Goal: Task Accomplishment & Management: Complete application form

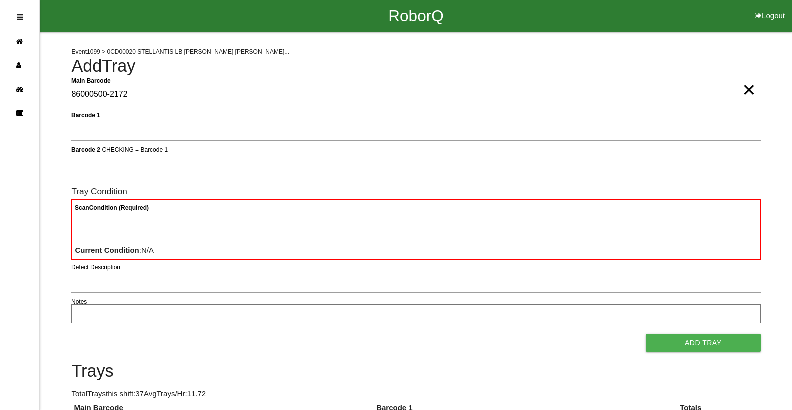
type Barcode "86000500-2172"
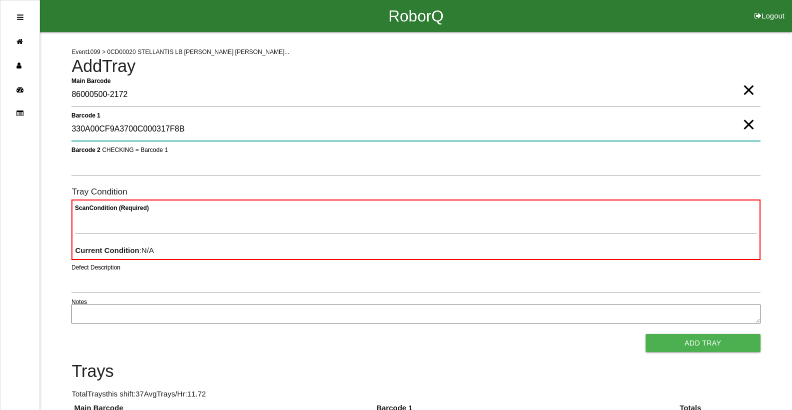
type 1 "330A00CF9A3700C000317F8B"
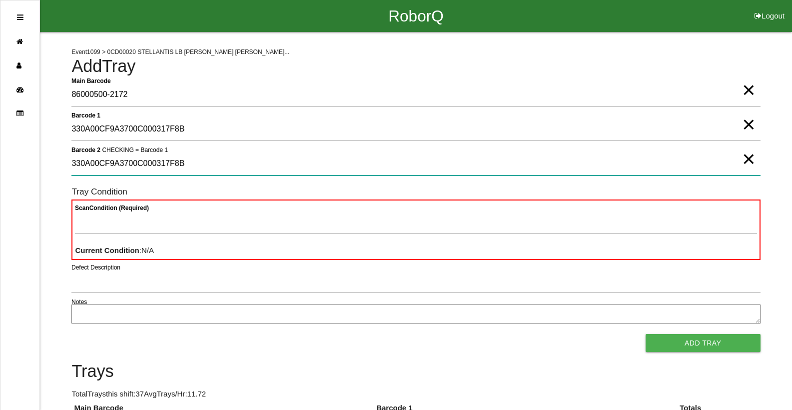
type 2 "330A00CF9A3700C000317F8B"
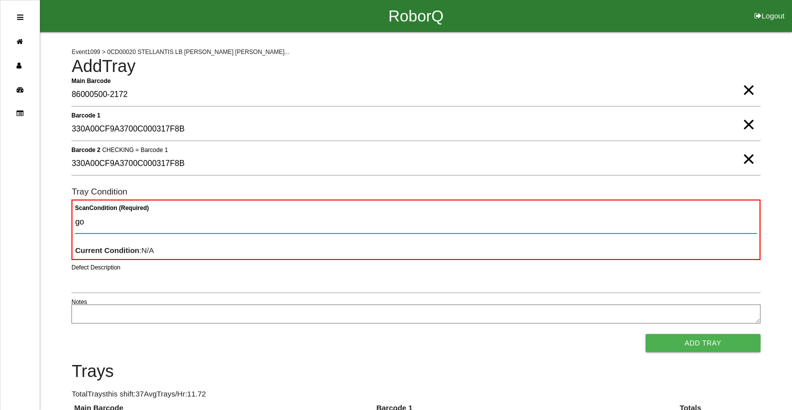
type Condition "goo"
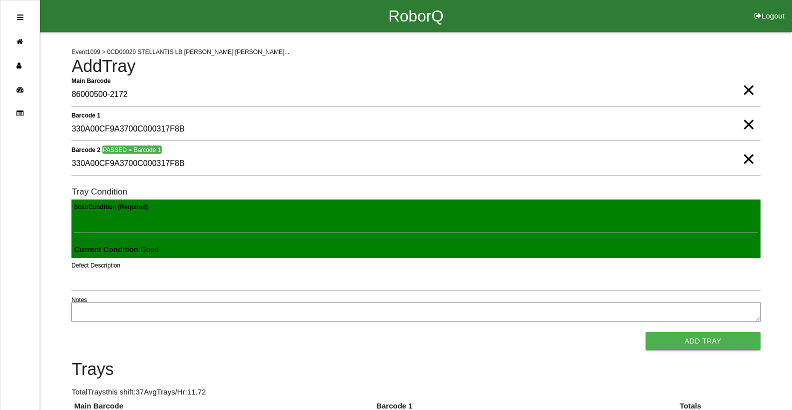
click at [646, 332] on button "Add Tray" at bounding box center [703, 341] width 115 height 18
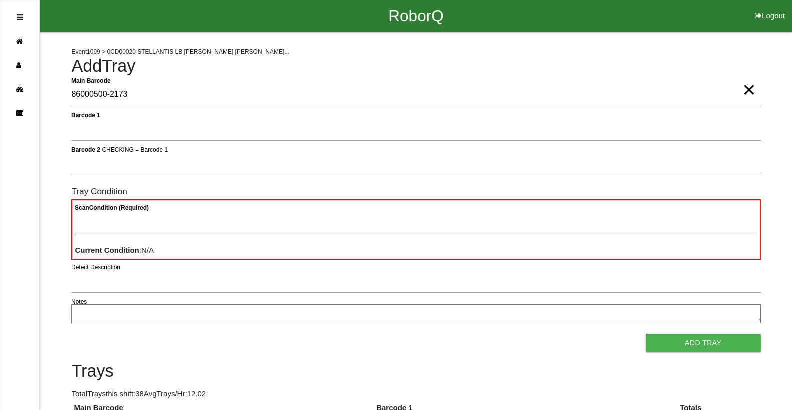
type Barcode "86000500-2173"
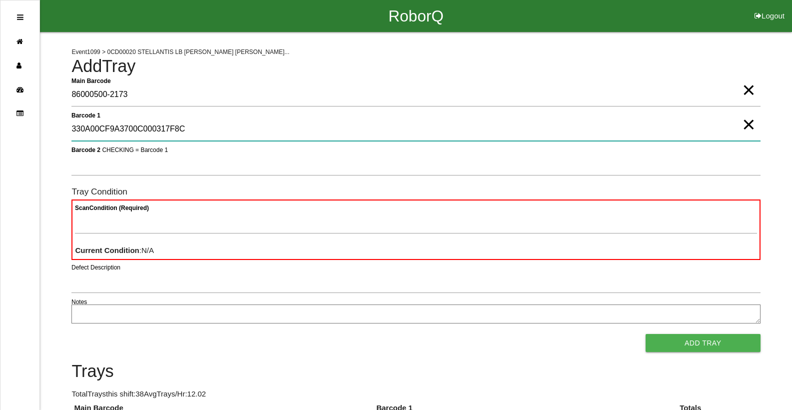
type 1 "330A00CF9A3700C000317F8C"
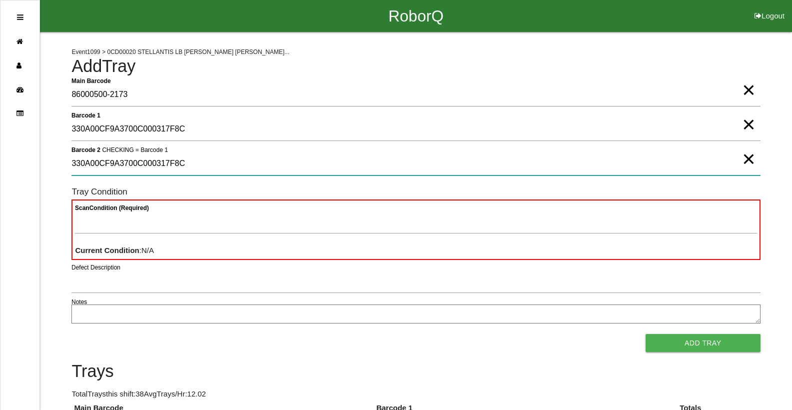
type 2 "330A00CF9A3700C000317F8C"
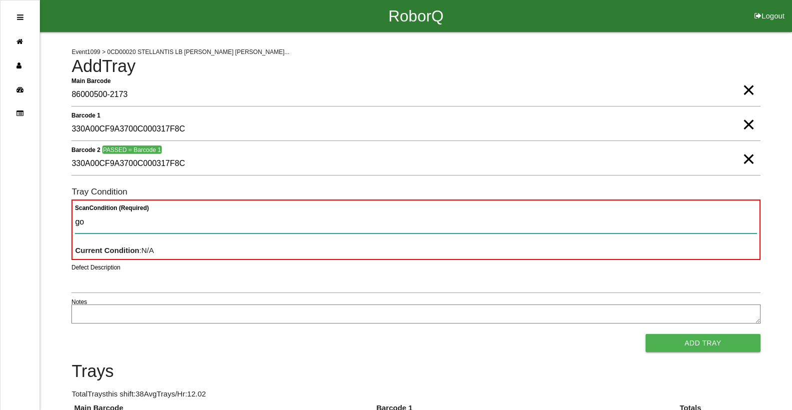
type Condition "goo"
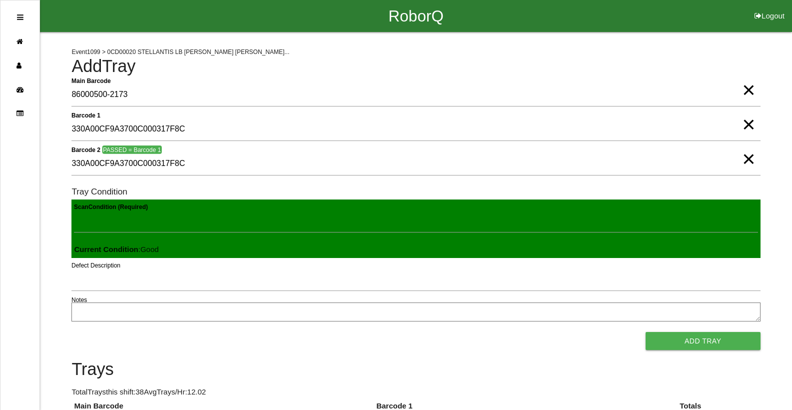
click at [646, 332] on button "Add Tray" at bounding box center [703, 341] width 115 height 18
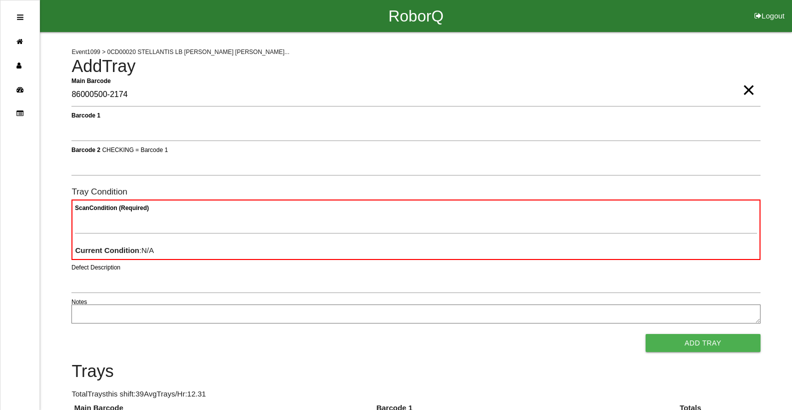
type Barcode "86000500-2174"
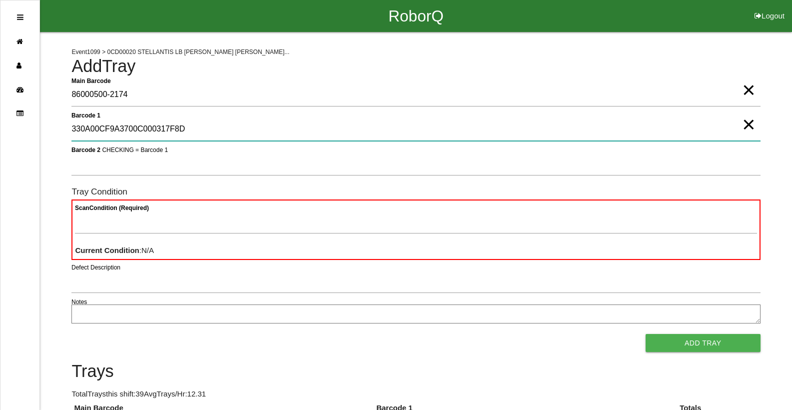
type 1 "330A00CF9A3700C000317F8D"
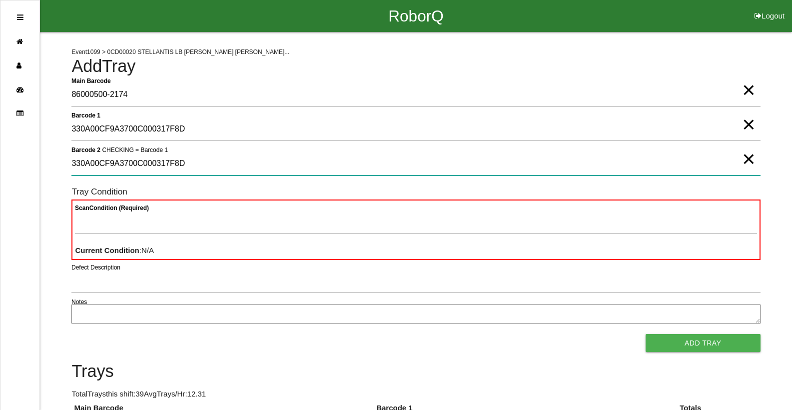
type 2 "330A00CF9A3700C000317F8D"
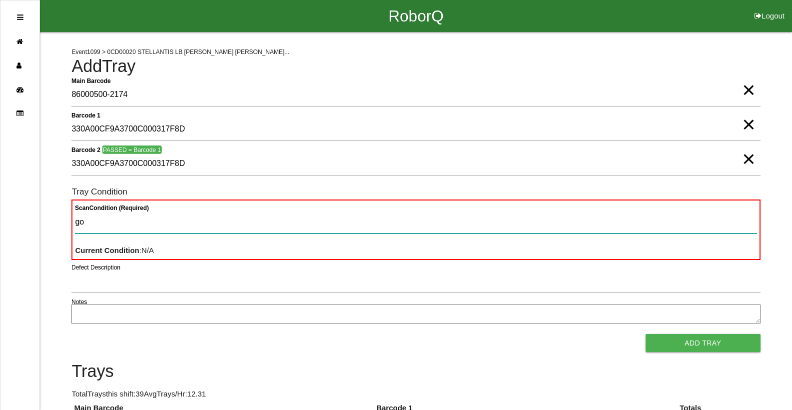
type Condition "goo"
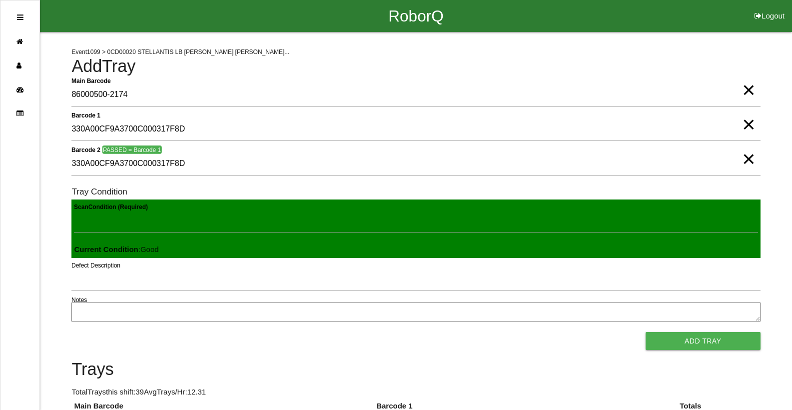
click at [646, 332] on button "Add Tray" at bounding box center [703, 341] width 115 height 18
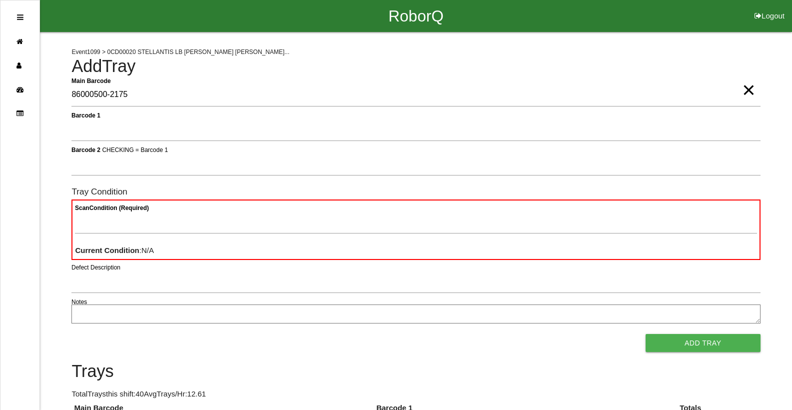
type Barcode "86000500-2175"
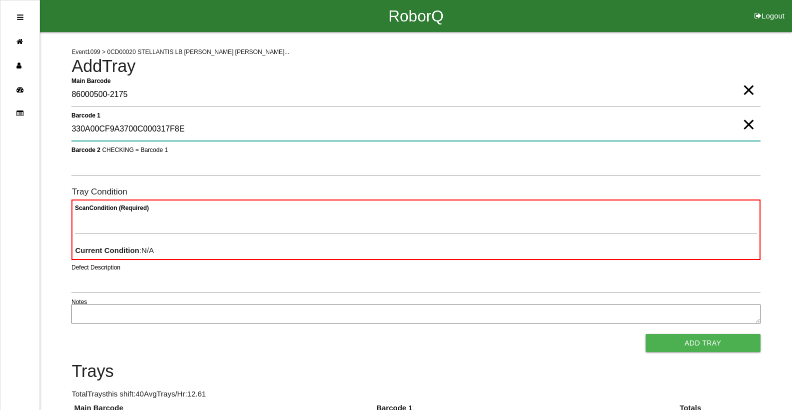
type 1 "330A00CF9A3700C000317F8E"
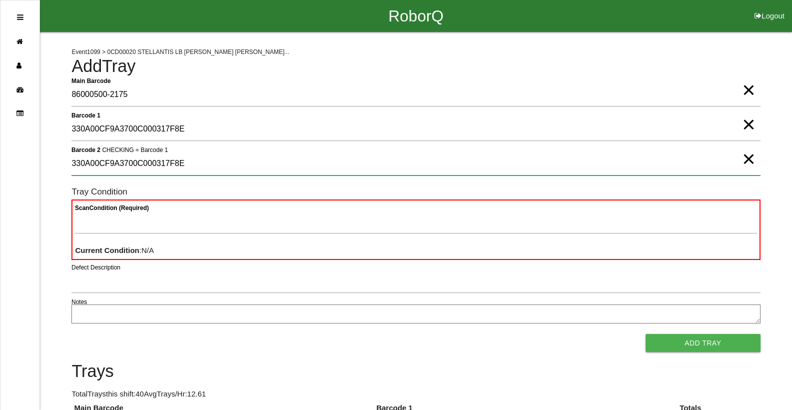
type 2 "330A00CF9A3700C000317F8E"
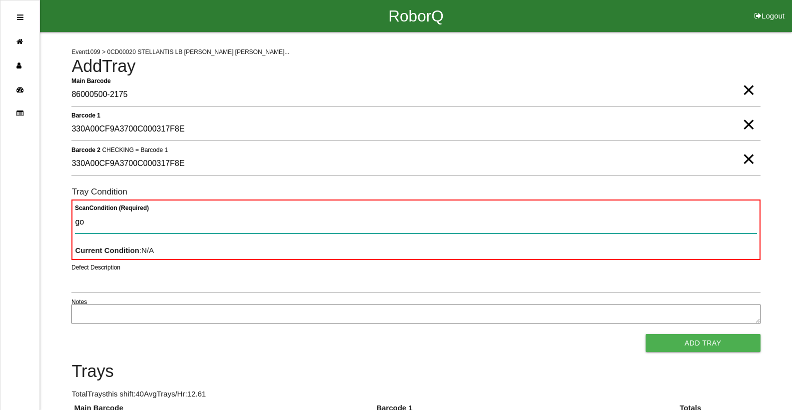
type Condition "goo"
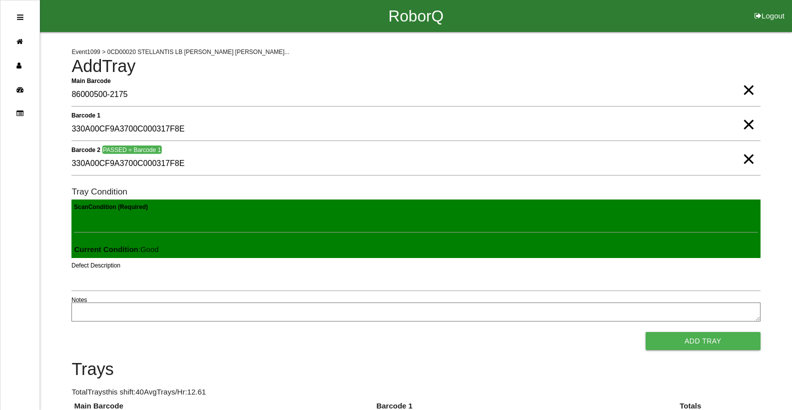
click at [646, 332] on button "Add Tray" at bounding box center [703, 341] width 115 height 18
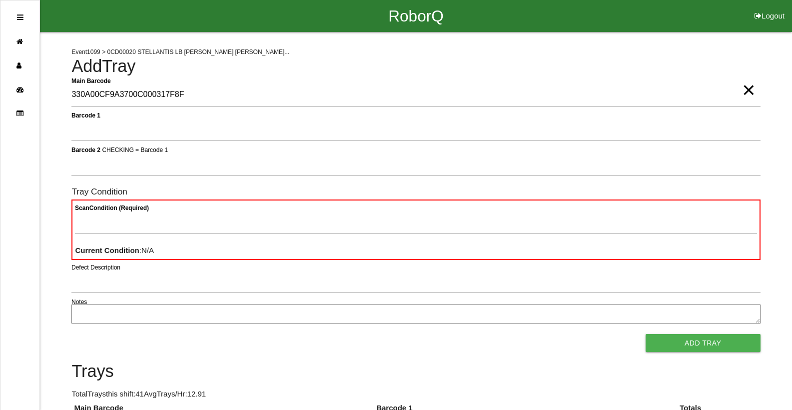
type Barcode "330A00CF9A3700C000317F8F"
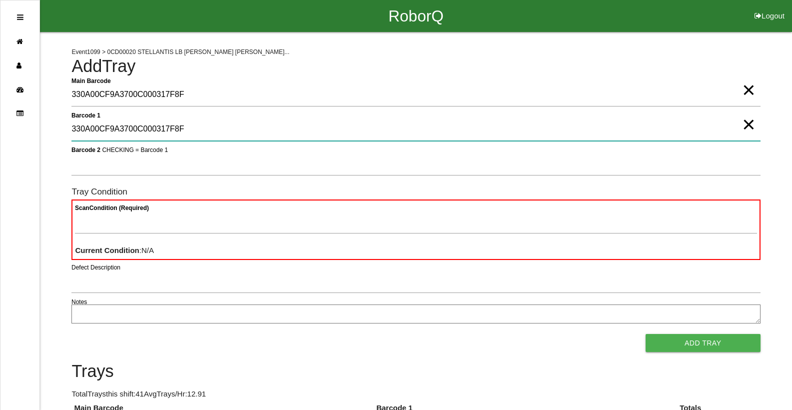
type 1 "330A00CF9A3700C000317F8F"
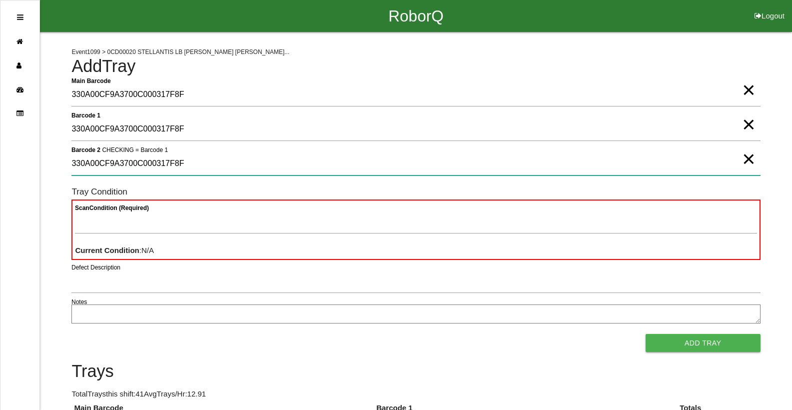
type 2 "330A00CF9A3700C000317F8F"
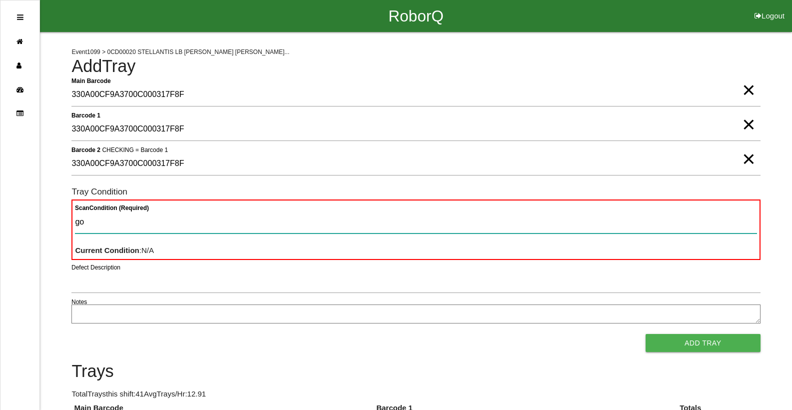
type Condition "goo"
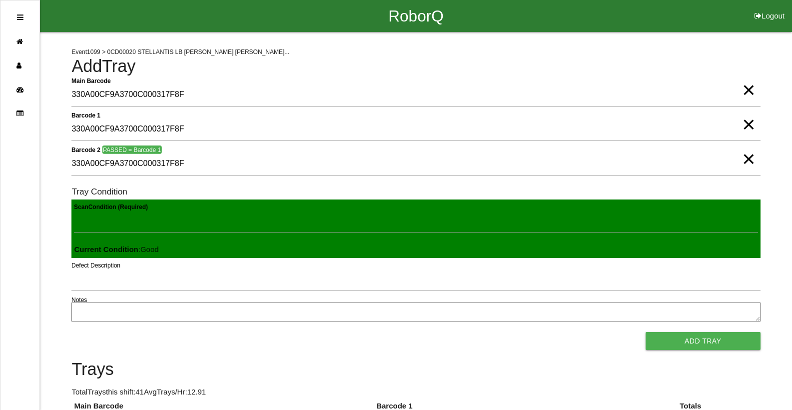
click at [646, 332] on button "Add Tray" at bounding box center [703, 341] width 115 height 18
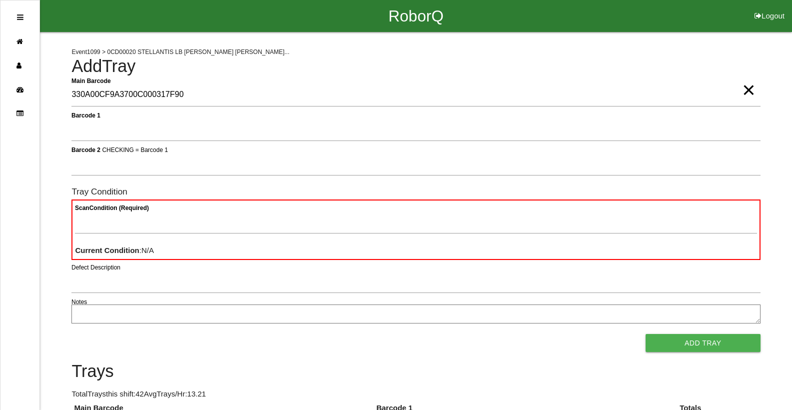
type Barcode "330A00CF9A3700C000317F90"
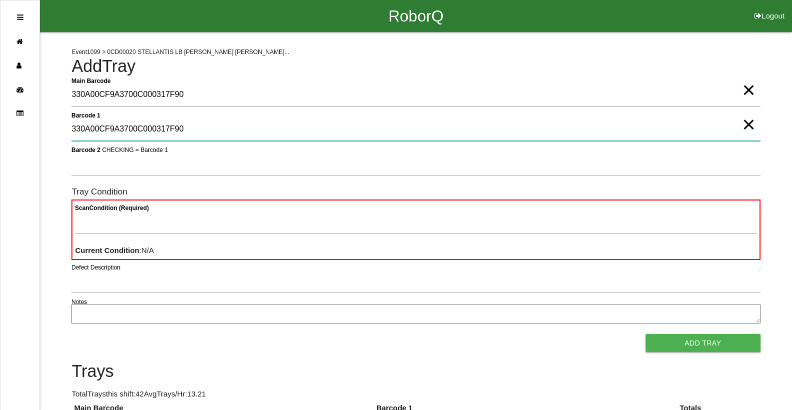
type 1 "330A00CF9A3700C000317F90"
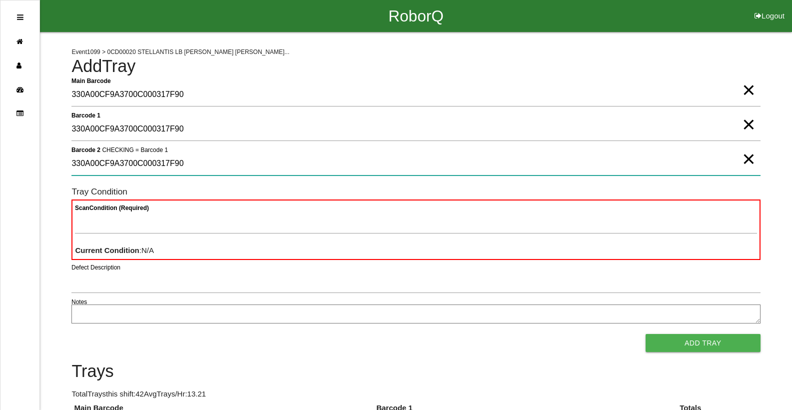
type 2 "330A00CF9A3700C000317F90"
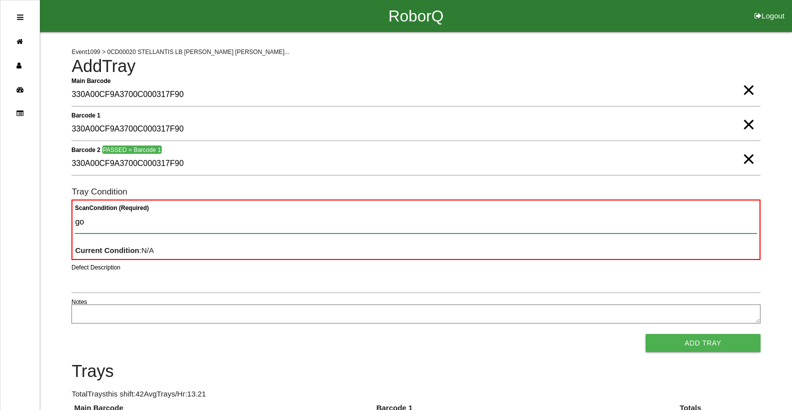
type Condition "goo"
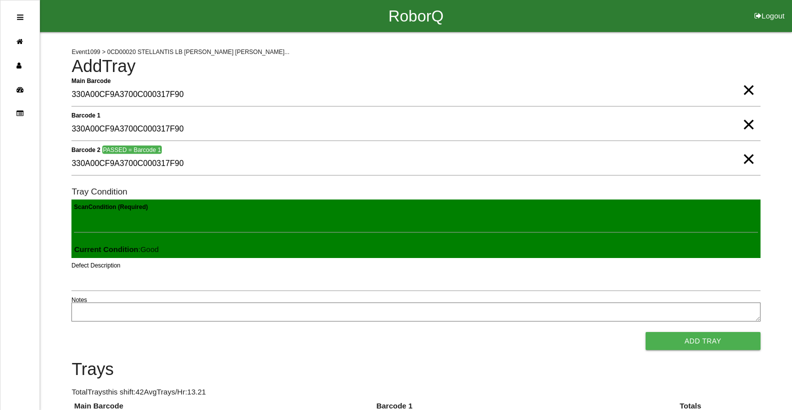
click at [646, 332] on button "Add Tray" at bounding box center [703, 341] width 115 height 18
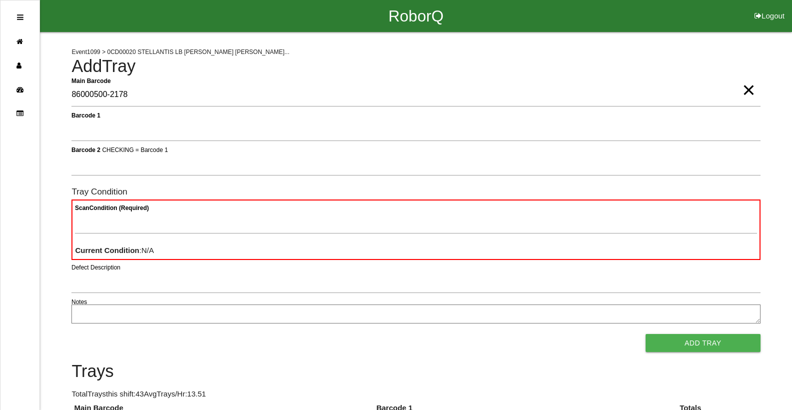
type Barcode "86000500-2178"
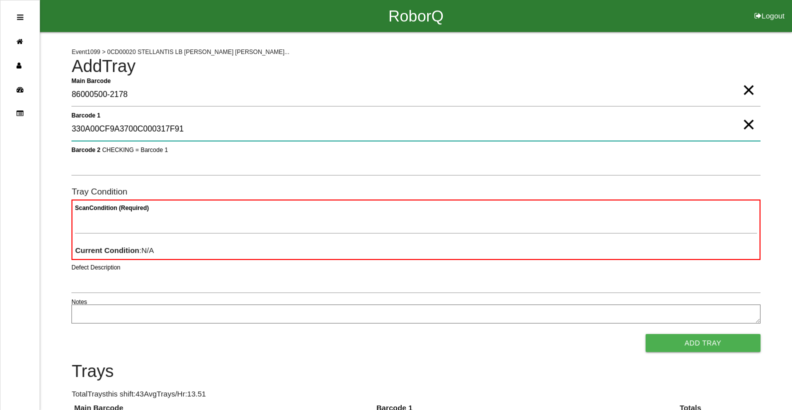
type 1 "330A00CF9A3700C000317F91"
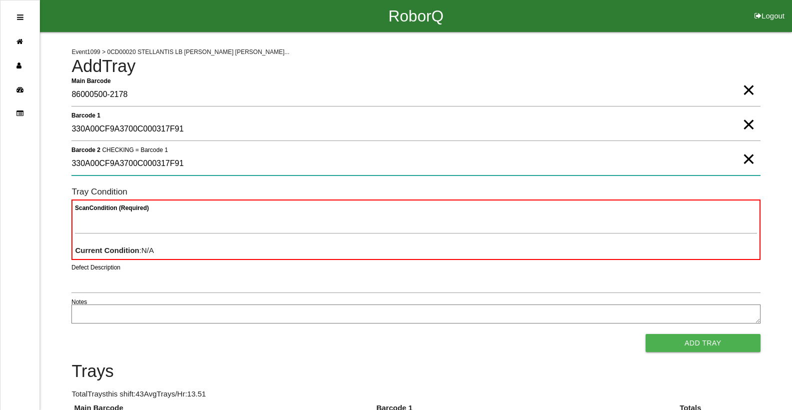
type 2 "330A00CF9A3700C000317F91"
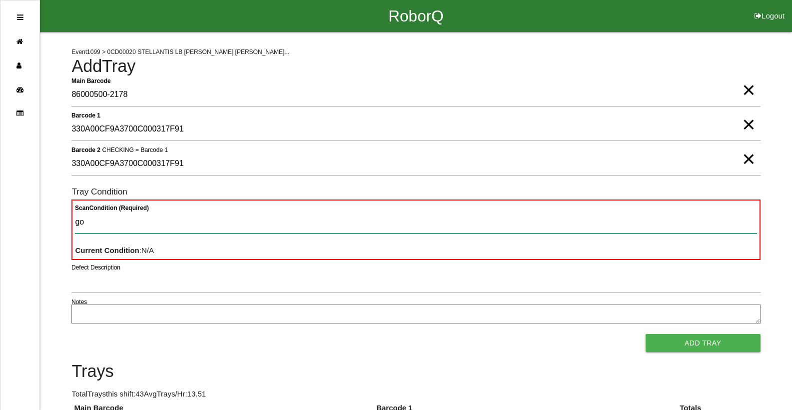
type Condition "goo"
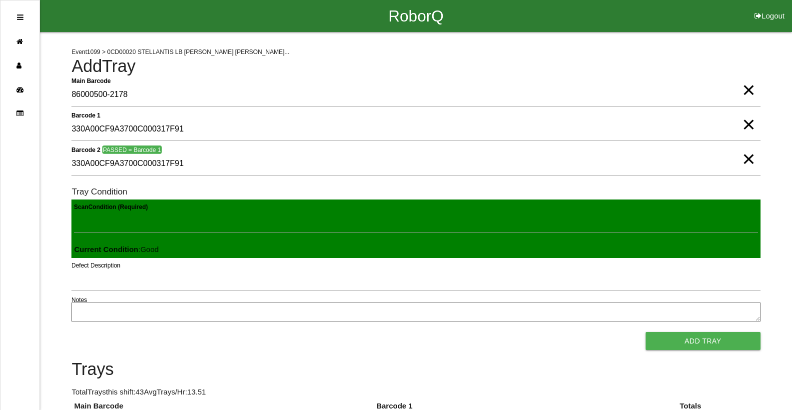
click at [646, 332] on button "Add Tray" at bounding box center [703, 341] width 115 height 18
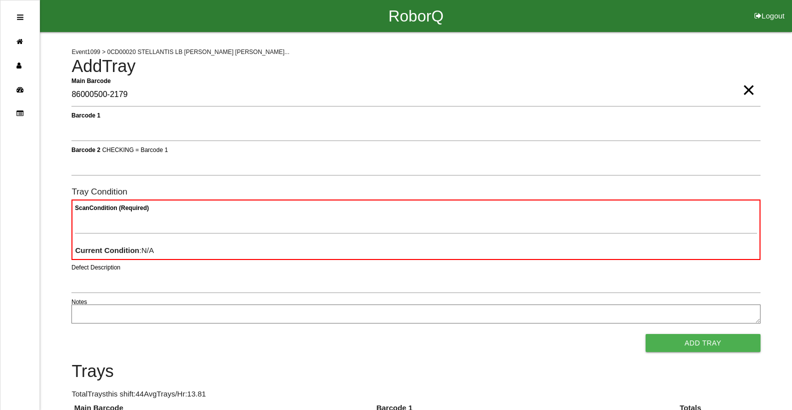
type Barcode "86000500-2179"
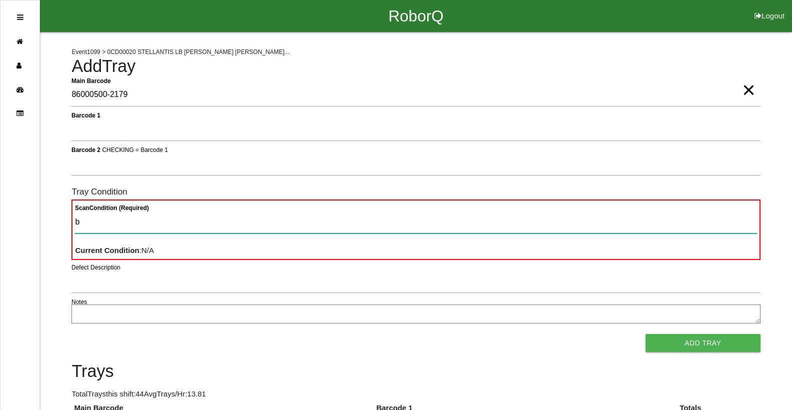
type Condition "ba"
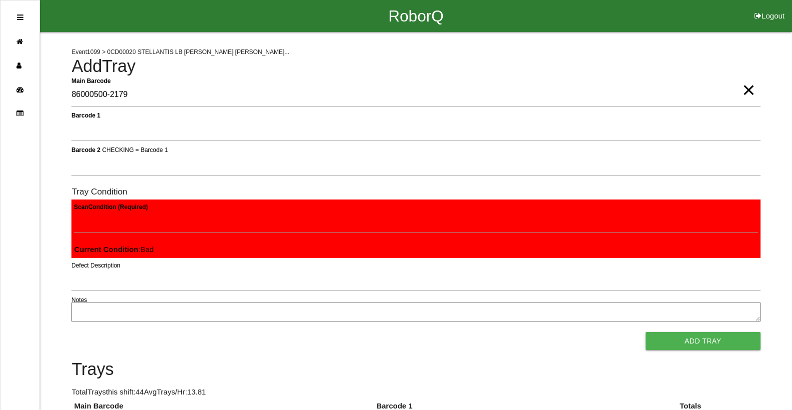
click at [646, 332] on button "Add Tray" at bounding box center [703, 341] width 115 height 18
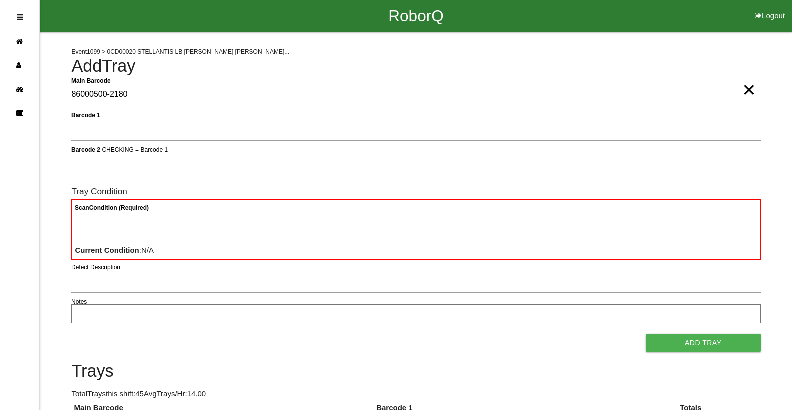
type Barcode "86000500-2180"
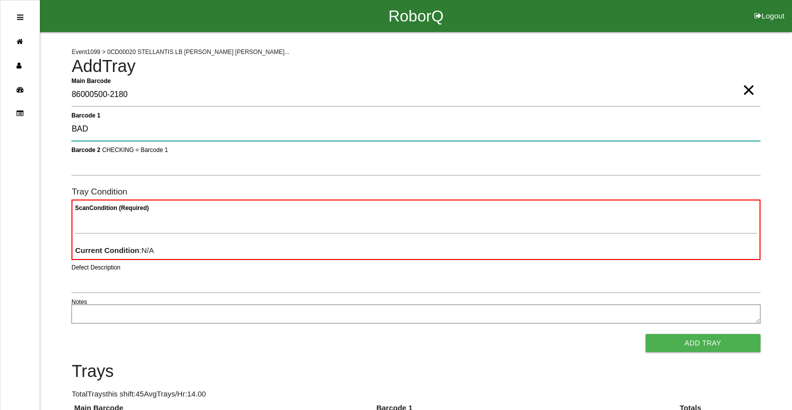
type 1 "BAD"
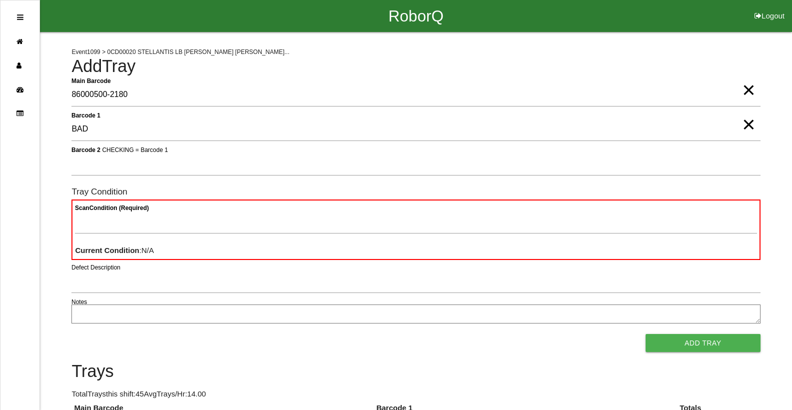
click at [646, 334] on button "Add Tray" at bounding box center [703, 343] width 115 height 18
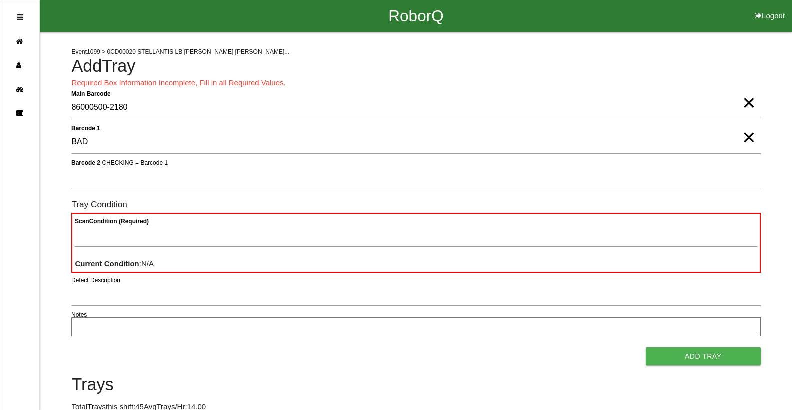
click at [748, 103] on span "×" at bounding box center [748, 93] width 13 height 20
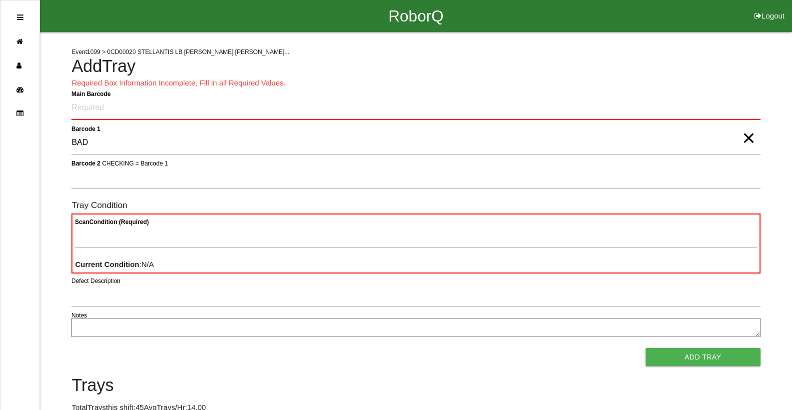
click at [746, 130] on span "×" at bounding box center [748, 128] width 13 height 20
click at [746, 116] on Barcode "Main Barcode" at bounding box center [415, 107] width 689 height 23
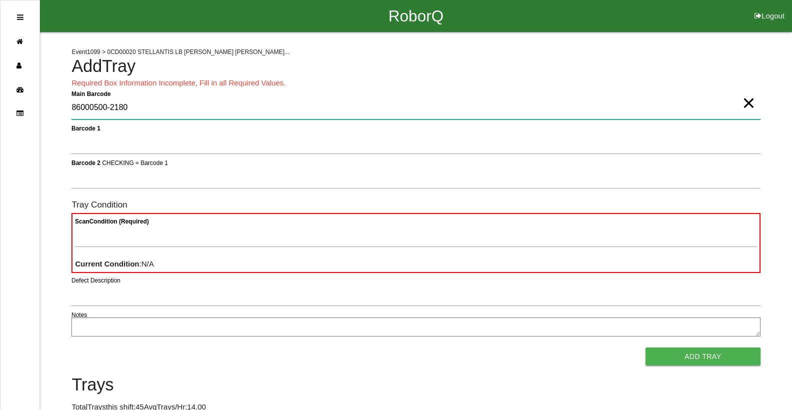
type Barcode "86000500-2180"
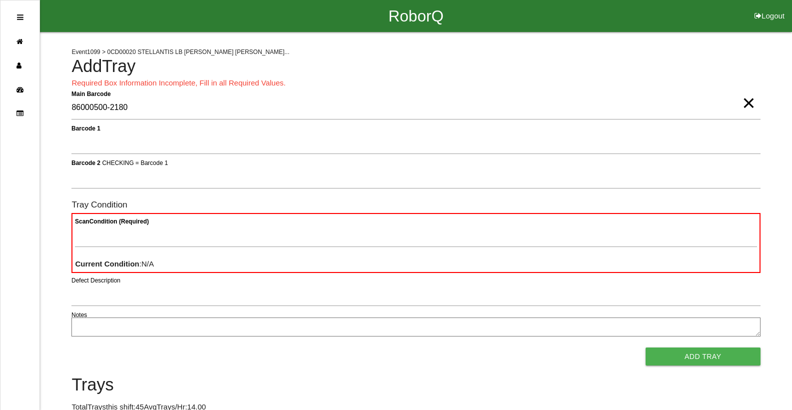
click at [745, 100] on span "×" at bounding box center [748, 93] width 13 height 20
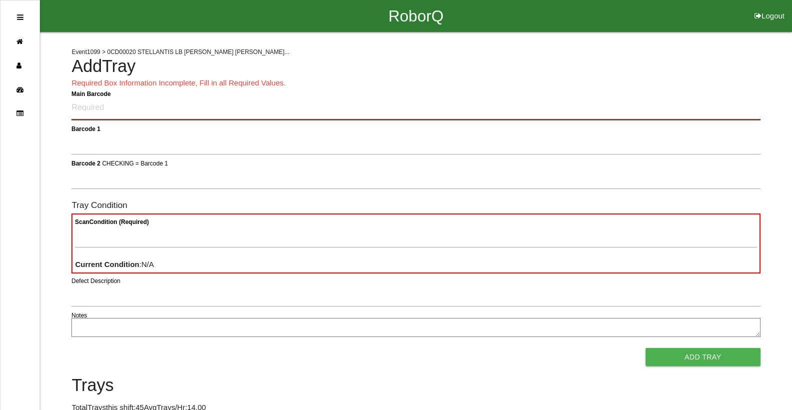
click at [745, 101] on Barcode "Main Barcode" at bounding box center [415, 107] width 689 height 23
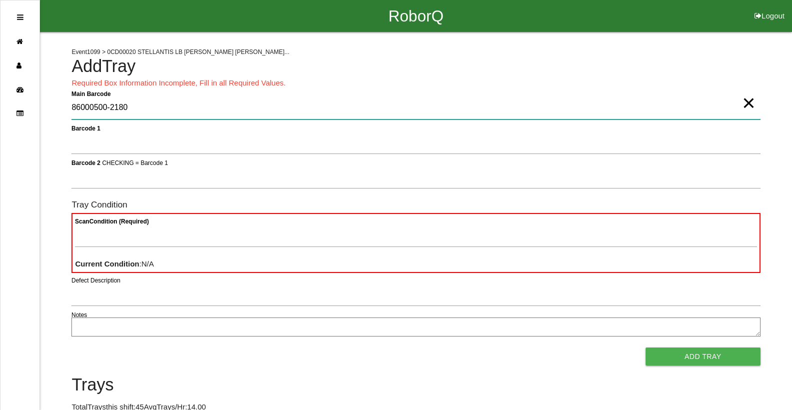
type Barcode "86000500-2180"
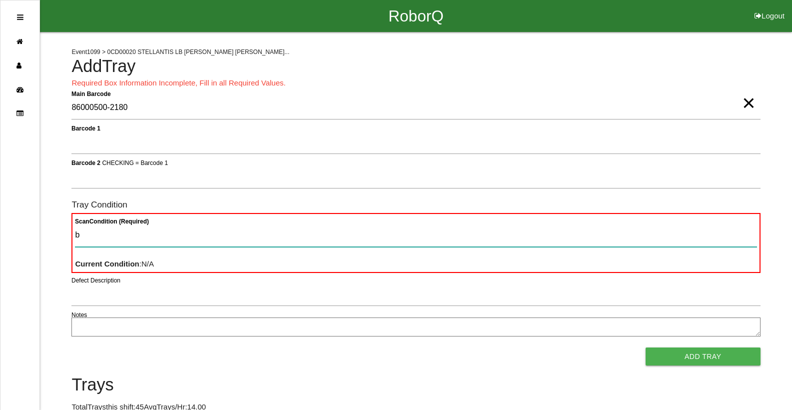
type Condition "ba"
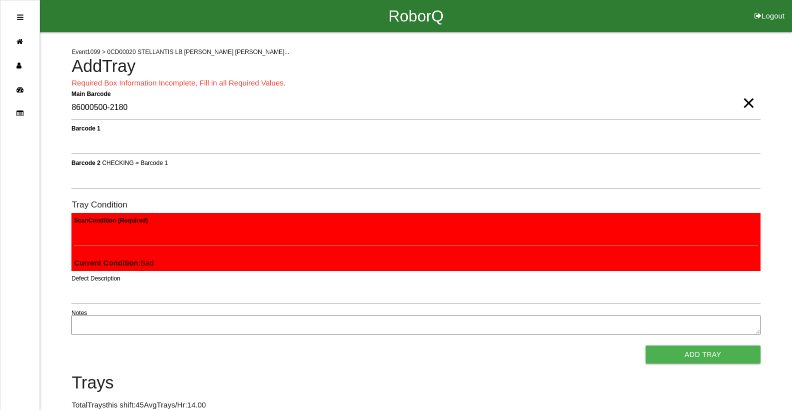
click at [646, 345] on button "Add Tray" at bounding box center [703, 354] width 115 height 18
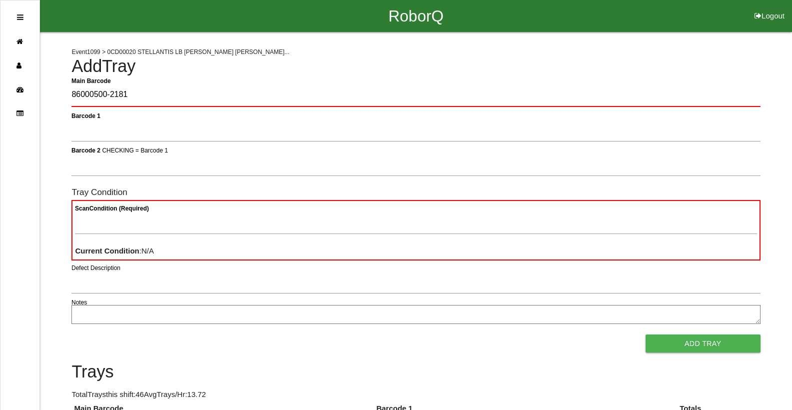
type Barcode "86000500-2181"
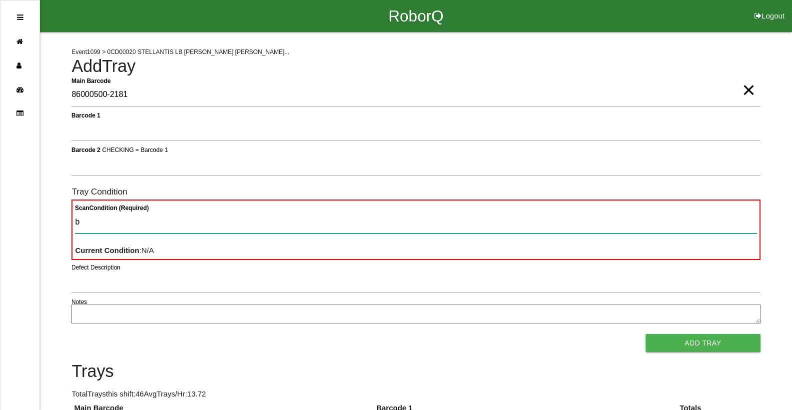
type Condition "ba"
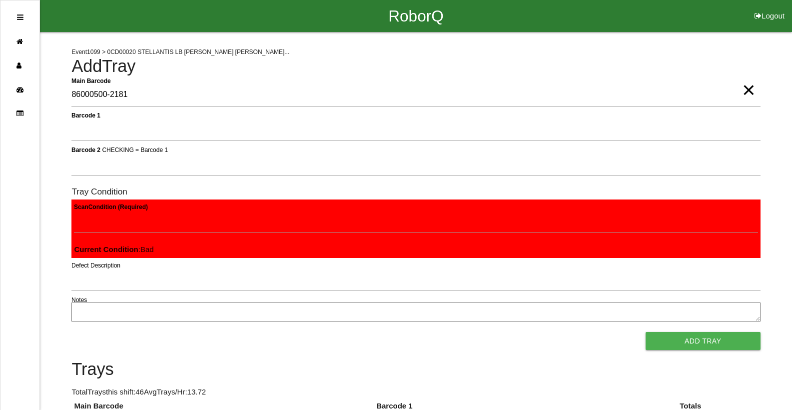
click at [646, 332] on button "Add Tray" at bounding box center [703, 341] width 115 height 18
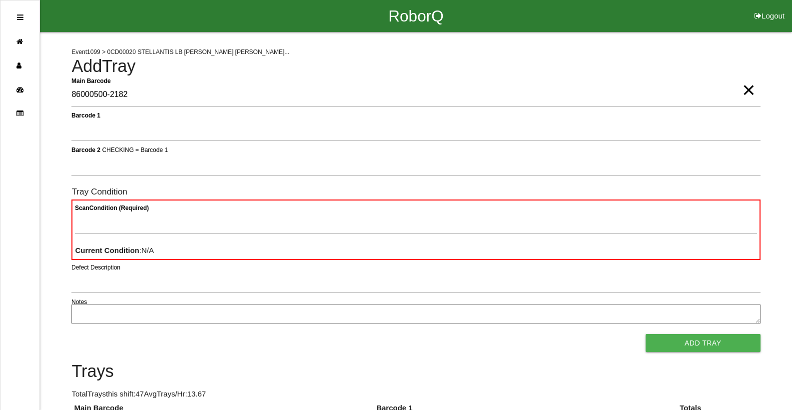
type Barcode "86000500-2182"
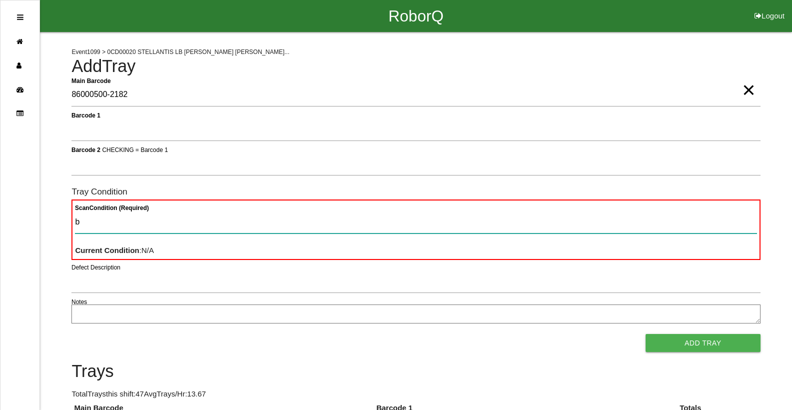
type Condition "ba"
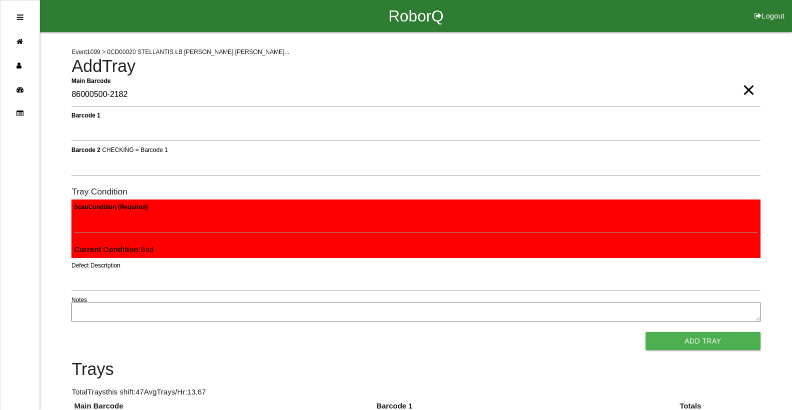
click at [646, 332] on button "Add Tray" at bounding box center [703, 341] width 115 height 18
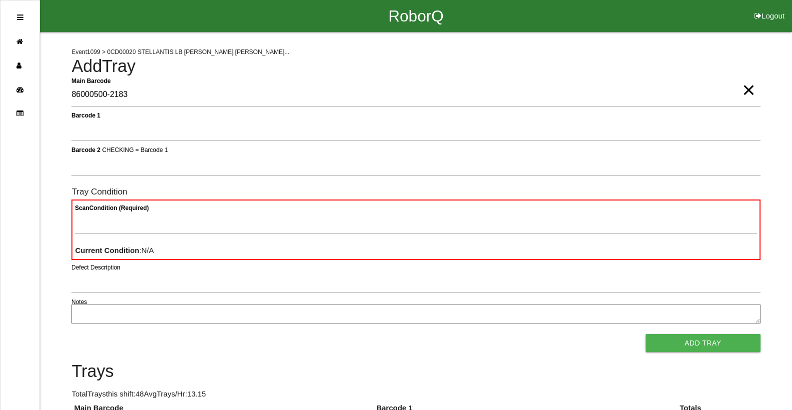
type Barcode "86000500-2183"
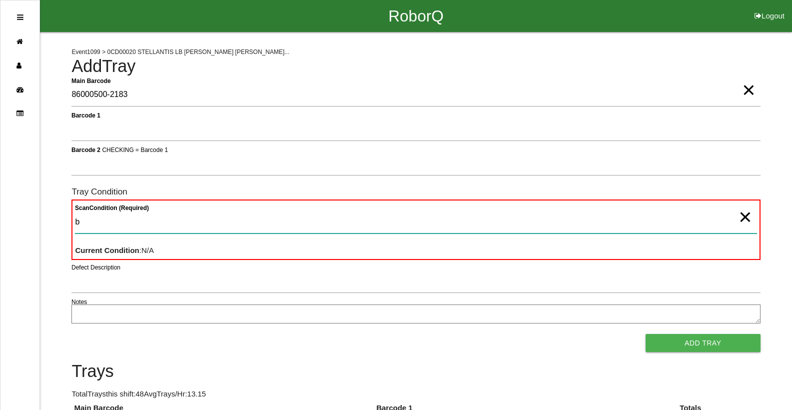
type Condition "ba"
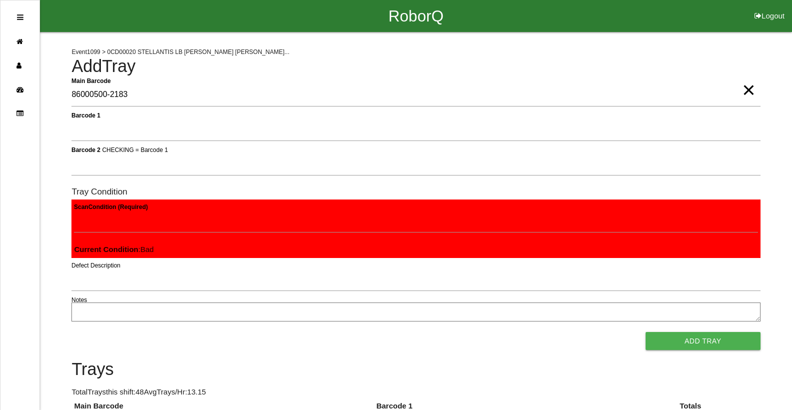
click at [646, 332] on button "Add Tray" at bounding box center [703, 341] width 115 height 18
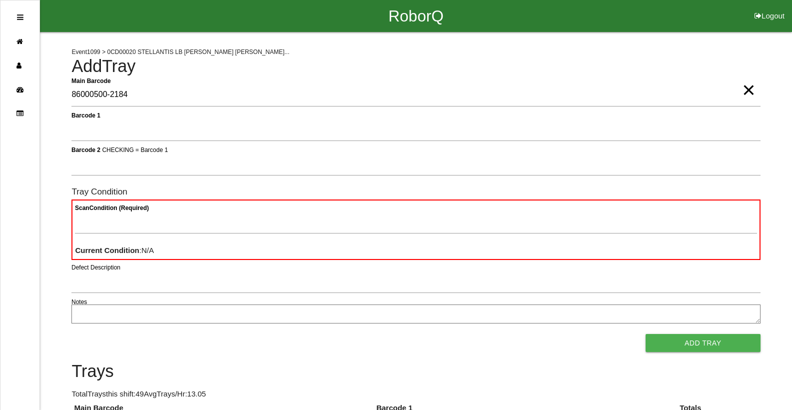
type Barcode "86000500-2184"
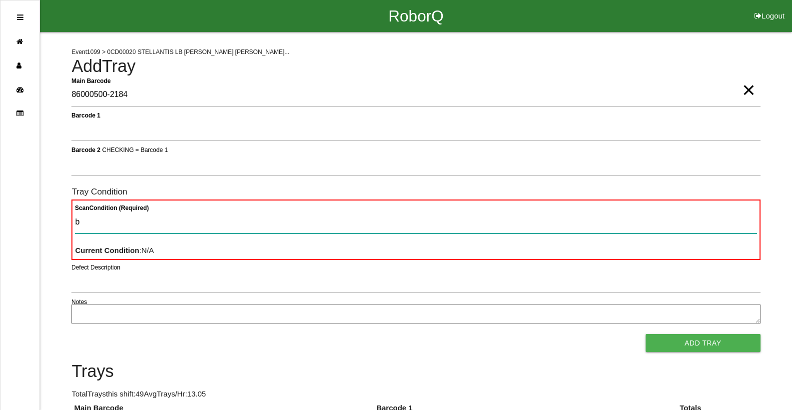
type Condition "ba"
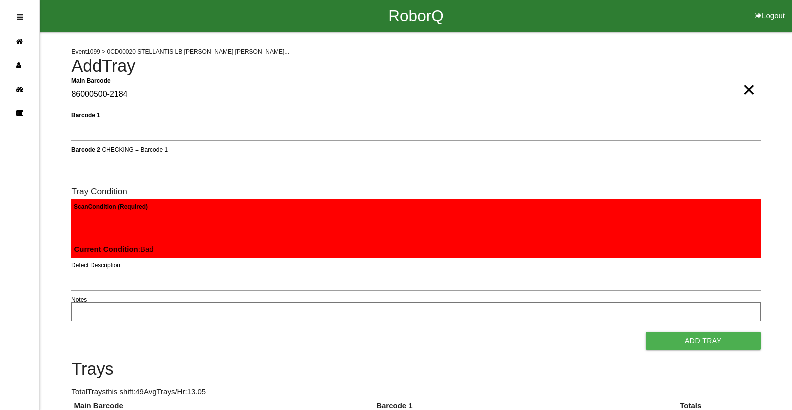
click at [646, 332] on button "Add Tray" at bounding box center [703, 341] width 115 height 18
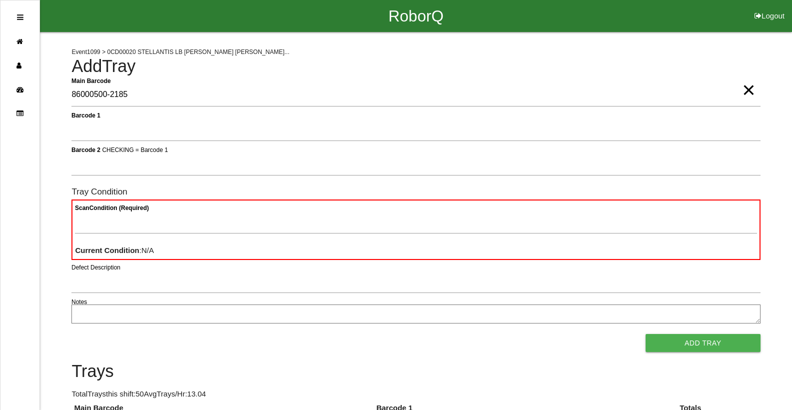
type Barcode "86000500-2185"
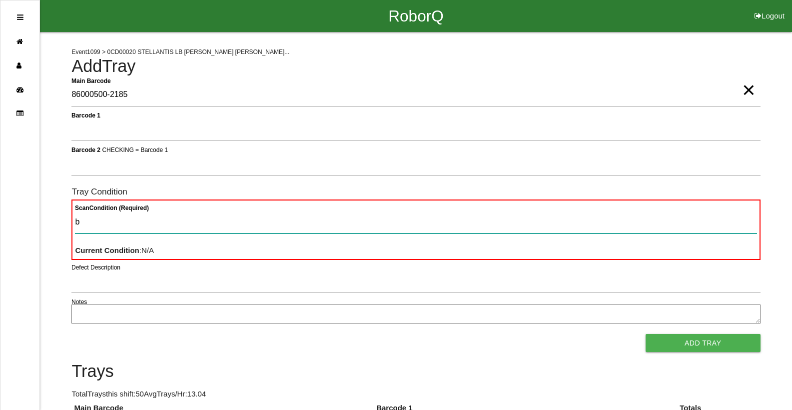
type Condition "ba"
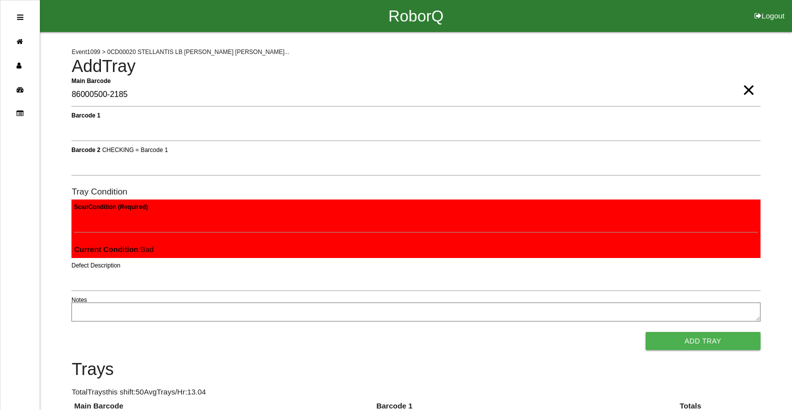
click at [646, 332] on button "Add Tray" at bounding box center [703, 341] width 115 height 18
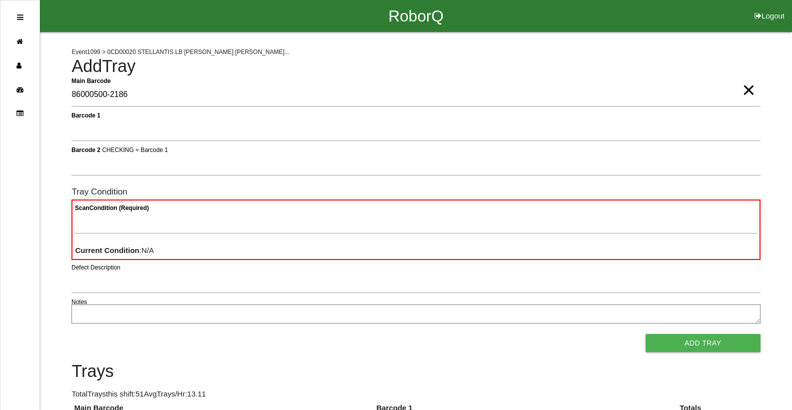
type Barcode "86000500-2186"
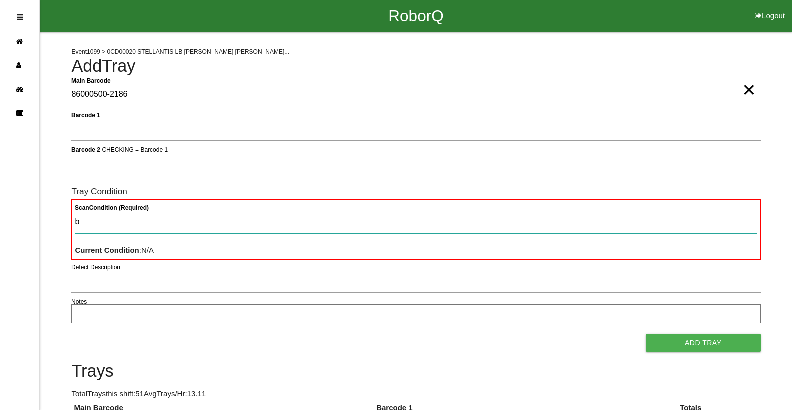
type Condition "ba"
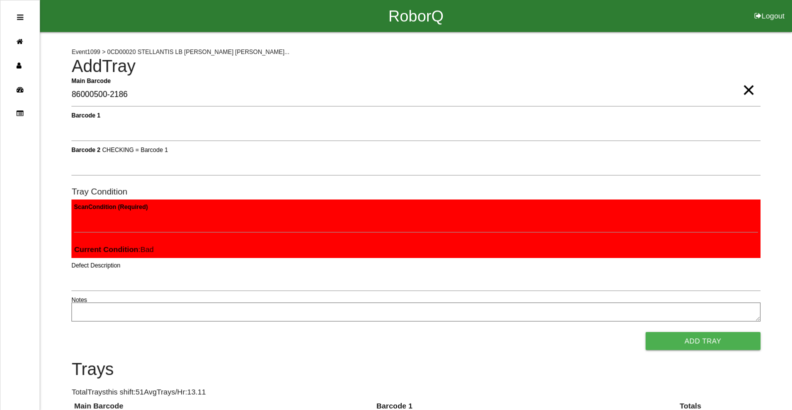
click button "Add Tray" at bounding box center [703, 341] width 115 height 18
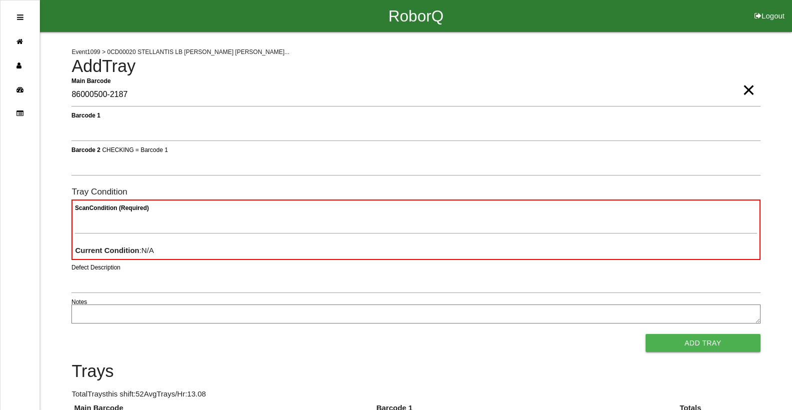
type Barcode "86000500-2187"
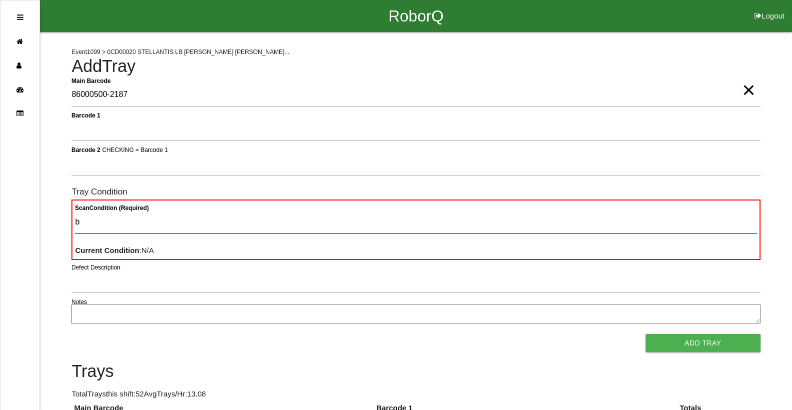
type Condition "ba"
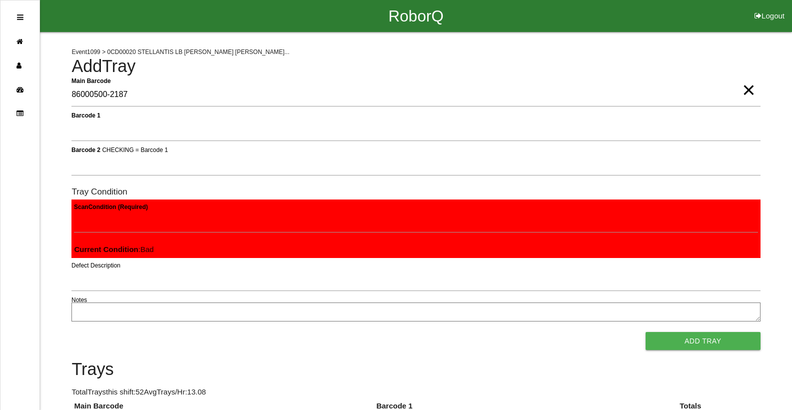
click at [646, 332] on button "Add Tray" at bounding box center [703, 341] width 115 height 18
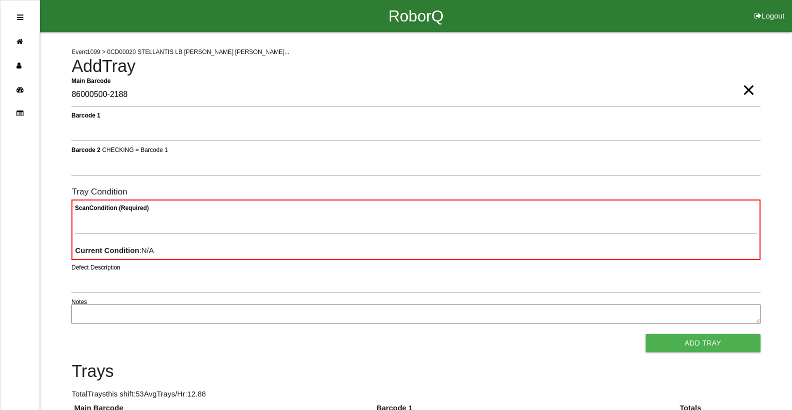
type Barcode "86000500-2188"
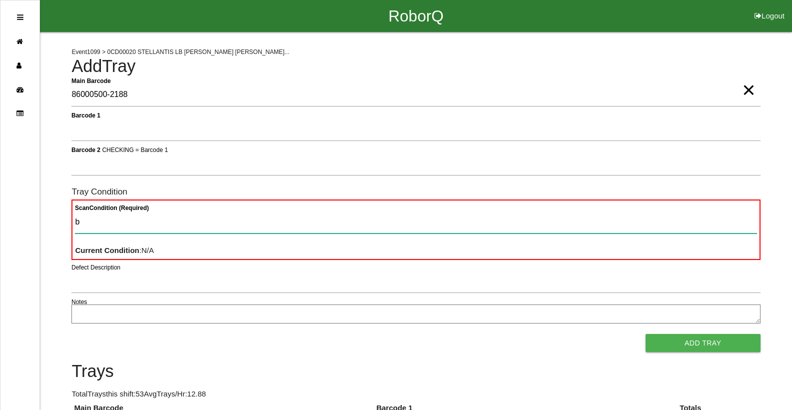
type Condition "ba"
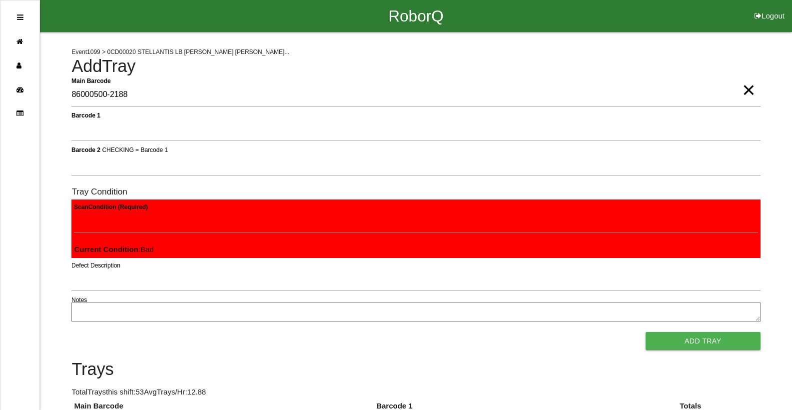
click button "Add Tray" at bounding box center [703, 341] width 115 height 18
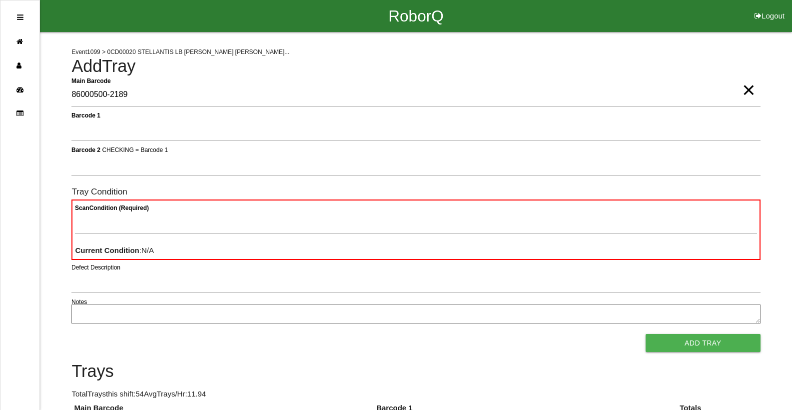
type Barcode "86000500-2189"
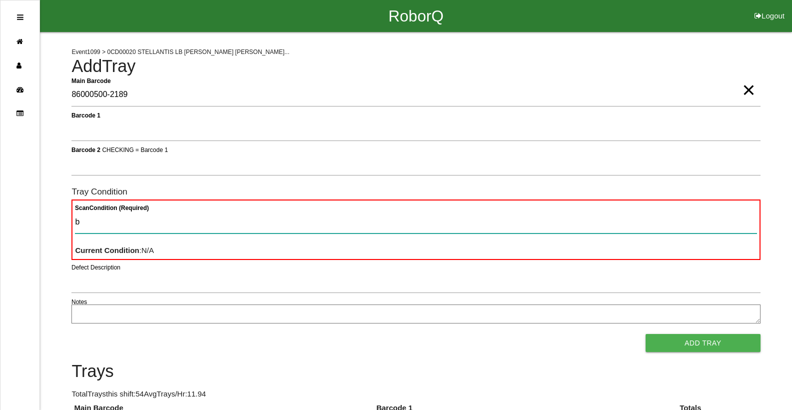
type Condition "ba"
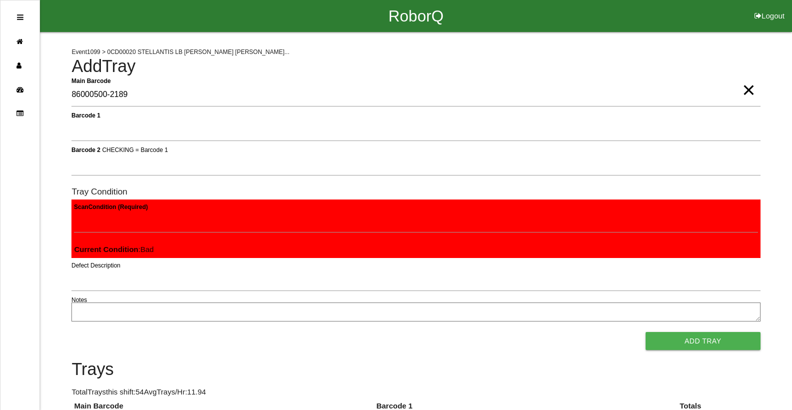
click at [646, 332] on button "Add Tray" at bounding box center [703, 341] width 115 height 18
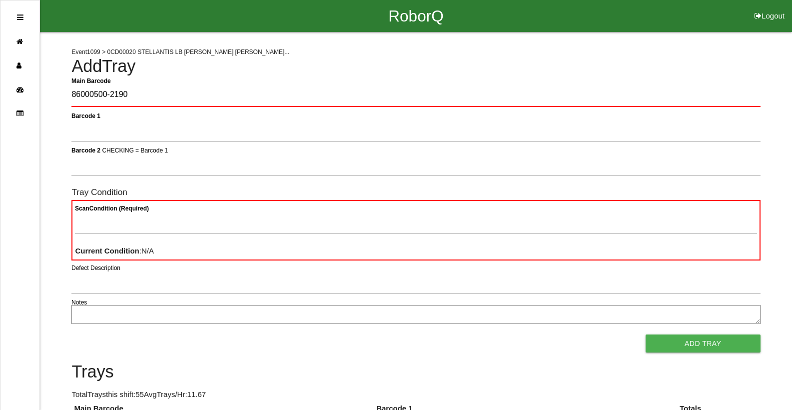
type Barcode "86000500-2190"
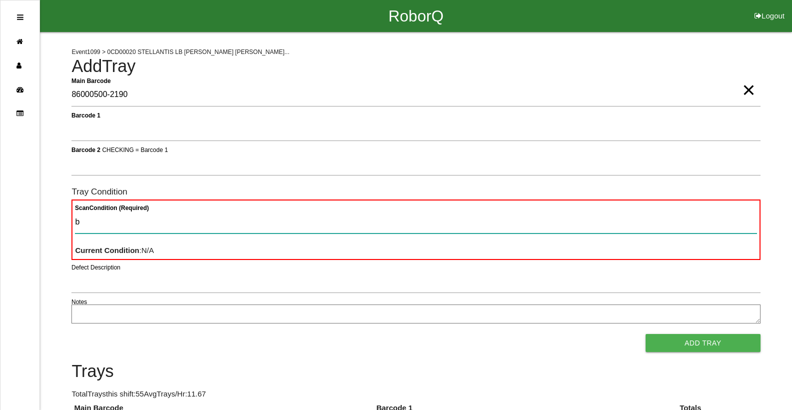
type Condition "ba"
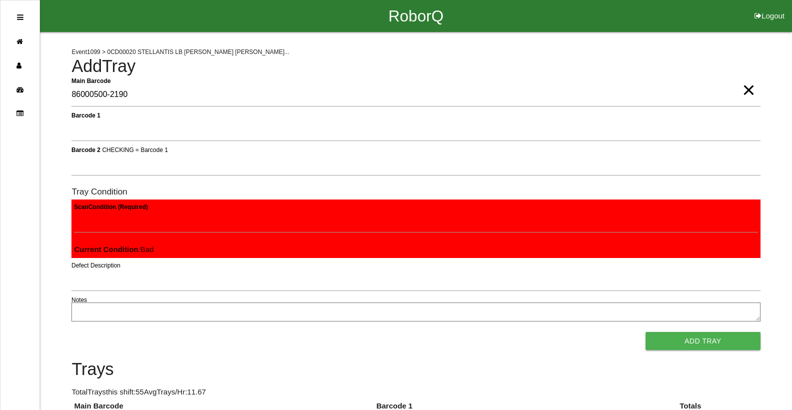
click at [646, 332] on button "Add Tray" at bounding box center [703, 341] width 115 height 18
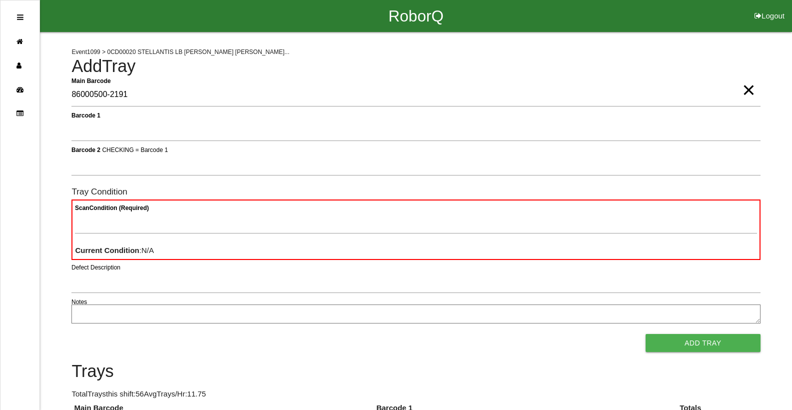
type Barcode "86000500-2191"
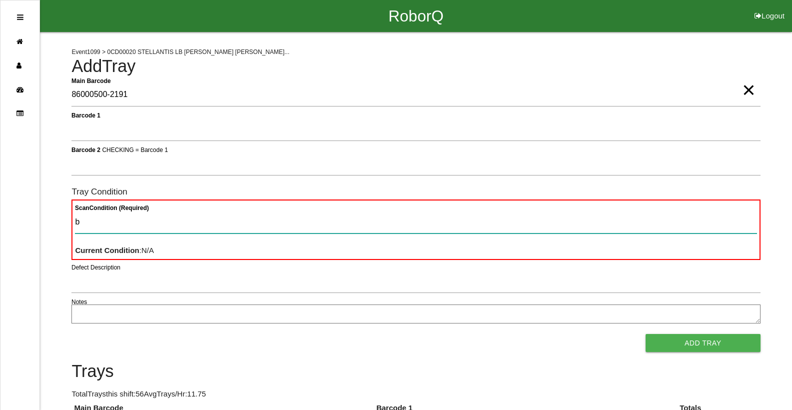
type Condition "ba"
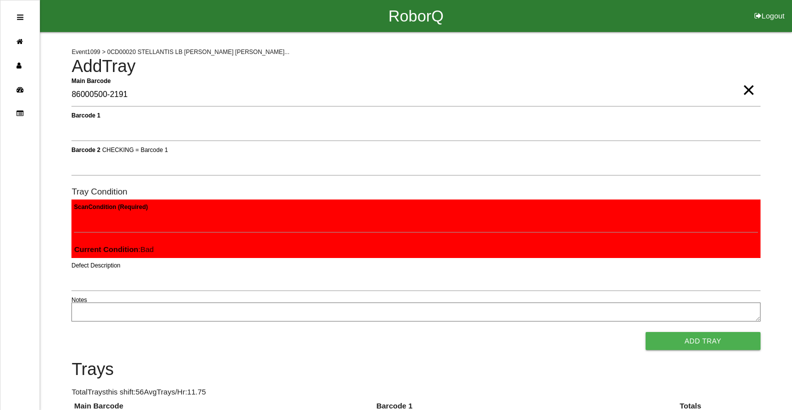
click at [646, 332] on button "Add Tray" at bounding box center [703, 341] width 115 height 18
